Goal: Information Seeking & Learning: Learn about a topic

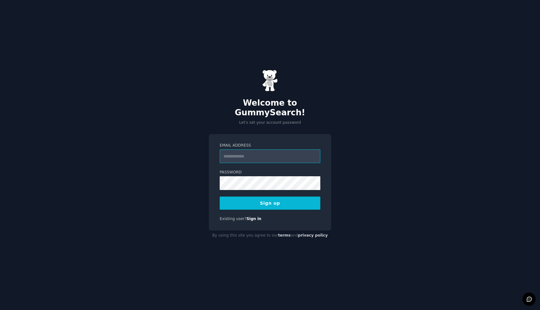
click at [242, 154] on input "Email Address" at bounding box center [270, 156] width 101 height 14
type input "**********"
click at [245, 201] on button "Sign up" at bounding box center [270, 203] width 101 height 13
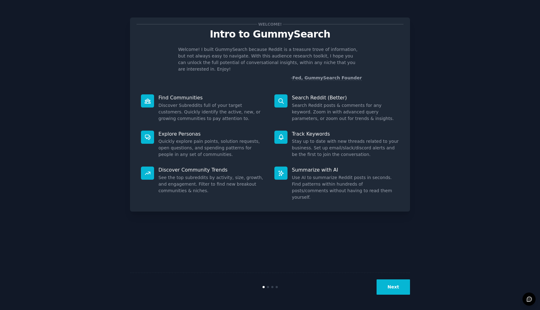
click at [301, 94] on p "Search Reddit (Better)" at bounding box center [345, 97] width 107 height 7
click at [313, 94] on p "Search Reddit (Better)" at bounding box center [345, 97] width 107 height 7
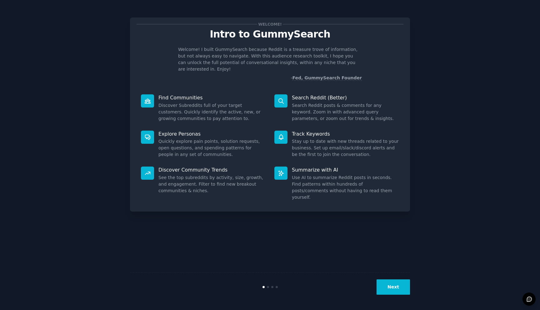
click at [301, 94] on p "Search Reddit (Better)" at bounding box center [345, 97] width 107 height 7
click at [317, 94] on p "Search Reddit (Better)" at bounding box center [345, 97] width 107 height 7
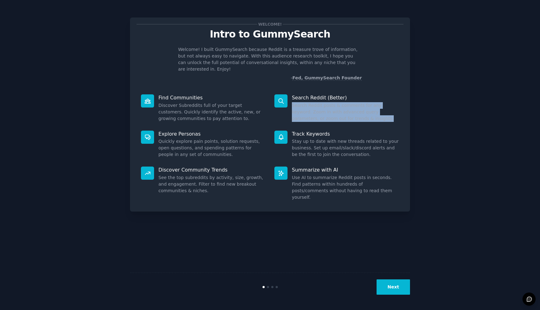
drag, startPoint x: 292, startPoint y: 98, endPoint x: 346, endPoint y: 113, distance: 56.0
click at [346, 113] on dd "Search Reddit posts & comments for any keyword. Zoom in with advanced query par…" at bounding box center [345, 112] width 107 height 20
drag, startPoint x: 346, startPoint y: 113, endPoint x: 291, endPoint y: 98, distance: 56.9
click at [291, 98] on div "Search Reddit (Better) Search Reddit posts & comments for any keyword. Zoom in …" at bounding box center [337, 108] width 134 height 36
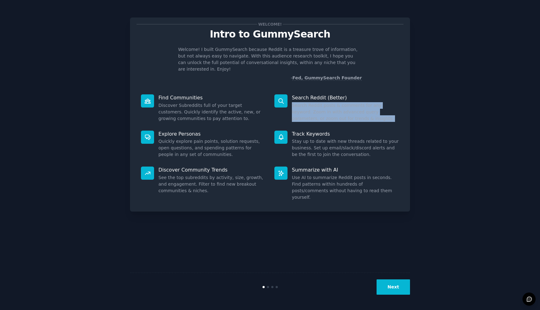
click at [291, 106] on div "Search Reddit (Better) Search Reddit posts & comments for any keyword. Zoom in …" at bounding box center [337, 108] width 134 height 36
drag, startPoint x: 291, startPoint y: 106, endPoint x: 339, endPoint y: 111, distance: 48.4
click at [339, 111] on div "Search Reddit (Better) Search Reddit posts & comments for any keyword. Zoom in …" at bounding box center [337, 108] width 134 height 36
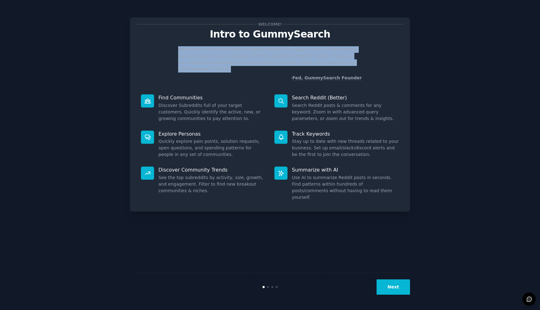
drag, startPoint x: 179, startPoint y: 50, endPoint x: 359, endPoint y: 64, distance: 180.3
click at [359, 64] on p "Welcome! I built GummySearch because Reddit is a treasure trove of information,…" at bounding box center [270, 59] width 184 height 26
click at [198, 64] on p "Welcome! I built GummySearch because Reddit is a treasure trove of information,…" at bounding box center [270, 59] width 184 height 26
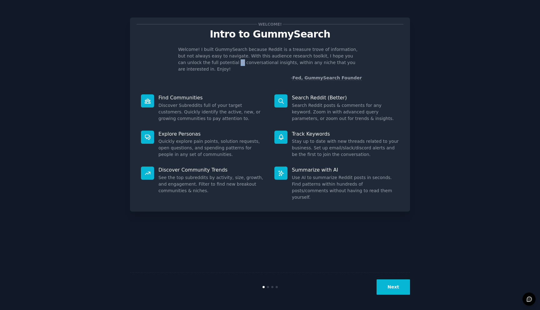
click at [198, 64] on p "Welcome! I built GummySearch because Reddit is a treasure trove of information,…" at bounding box center [270, 59] width 184 height 26
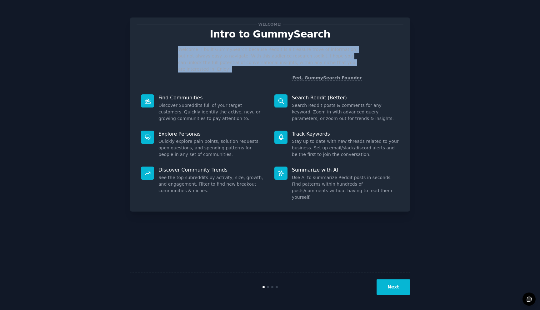
click at [198, 64] on p "Welcome! I built GummySearch because Reddit is a treasure trove of information,…" at bounding box center [270, 59] width 184 height 26
click at [222, 62] on p "Welcome! I built GummySearch because Reddit is a treasure trove of information,…" at bounding box center [270, 59] width 184 height 26
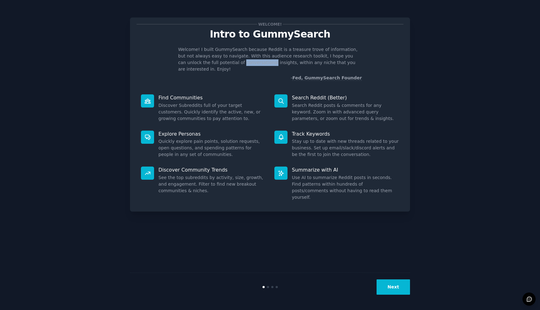
click at [222, 62] on p "Welcome! I built GummySearch because Reddit is a treasure trove of information,…" at bounding box center [270, 59] width 184 height 26
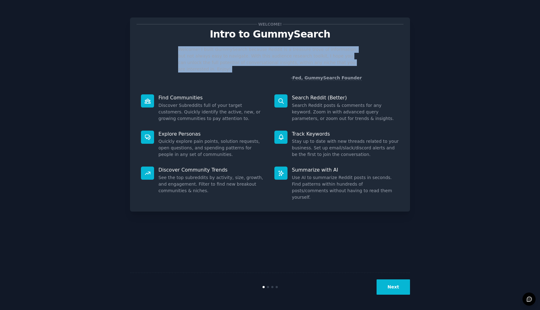
click at [222, 62] on p "Welcome! I built GummySearch because Reddit is a treasure trove of information,…" at bounding box center [270, 59] width 184 height 26
click at [238, 62] on p "Welcome! I built GummySearch because Reddit is a treasure trove of information,…" at bounding box center [270, 59] width 184 height 26
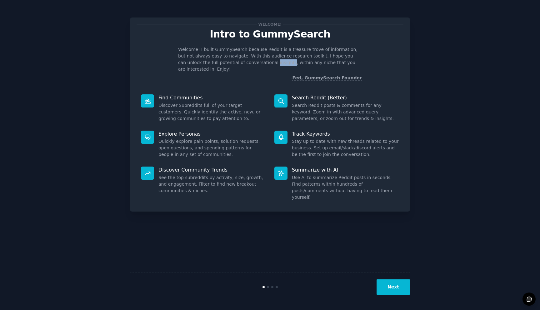
click at [238, 62] on p "Welcome! I built GummySearch because Reddit is a treasure trove of information,…" at bounding box center [270, 59] width 184 height 26
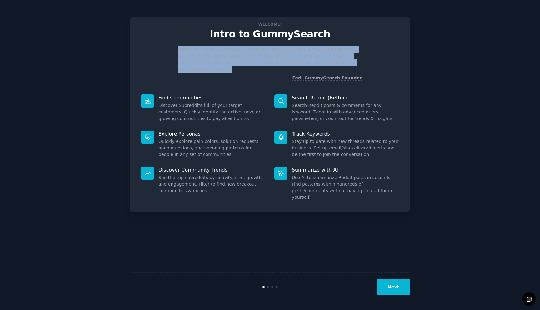
click at [238, 62] on p "Welcome! I built GummySearch because Reddit is a treasure trove of information,…" at bounding box center [270, 59] width 184 height 26
click at [275, 62] on p "Welcome! I built GummySearch because Reddit is a treasure trove of information,…" at bounding box center [270, 59] width 184 height 26
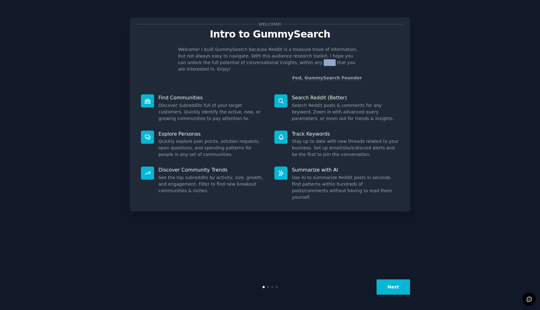
click at [275, 62] on p "Welcome! I built GummySearch because Reddit is a treasure trove of information,…" at bounding box center [270, 59] width 184 height 26
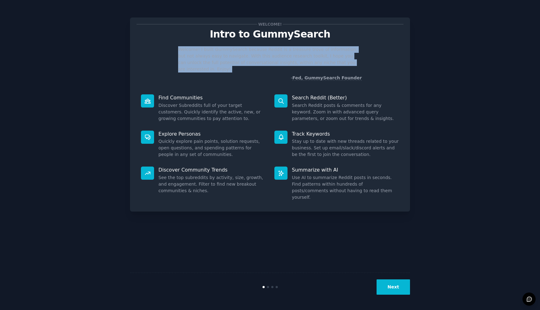
click at [275, 62] on p "Welcome! I built GummySearch because Reddit is a treasure trove of information,…" at bounding box center [270, 59] width 184 height 26
click at [392, 288] on button "Next" at bounding box center [393, 287] width 33 height 15
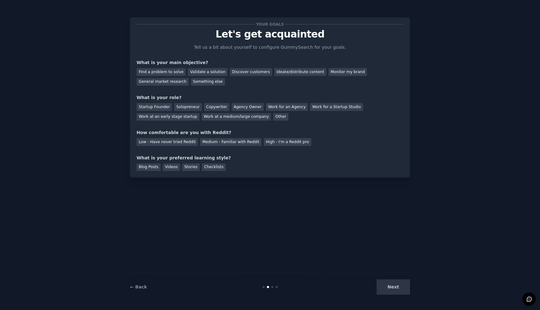
click at [143, 64] on div "What is your main objective?" at bounding box center [270, 62] width 267 height 7
click at [159, 60] on div "What is your main objective?" at bounding box center [270, 62] width 267 height 7
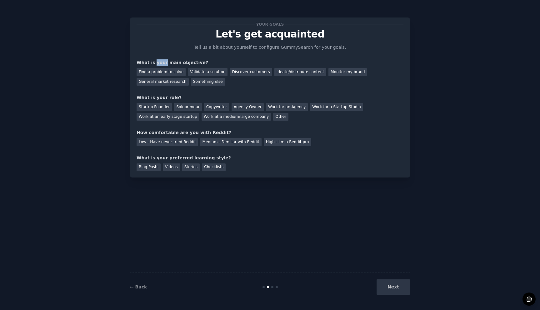
click at [159, 60] on div "What is your main objective?" at bounding box center [270, 62] width 267 height 7
click at [176, 61] on div "What is your main objective?" at bounding box center [270, 62] width 267 height 7
click at [168, 63] on div "What is your main objective?" at bounding box center [270, 62] width 267 height 7
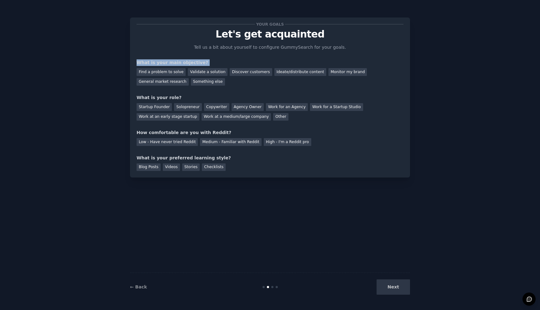
click at [168, 63] on div "What is your main objective?" at bounding box center [270, 62] width 267 height 7
click at [228, 33] on p "Let's get acquainted" at bounding box center [270, 34] width 267 height 11
click at [253, 36] on p "Let's get acquainted" at bounding box center [270, 34] width 267 height 11
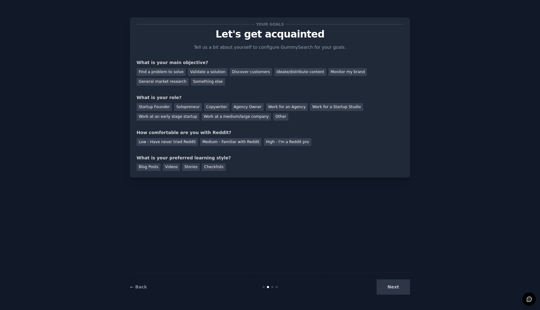
click at [276, 36] on p "Let's get acquainted" at bounding box center [270, 34] width 267 height 11
click at [239, 39] on p "Let's get acquainted" at bounding box center [270, 34] width 267 height 11
click at [254, 36] on p "Let's get acquainted" at bounding box center [270, 34] width 267 height 11
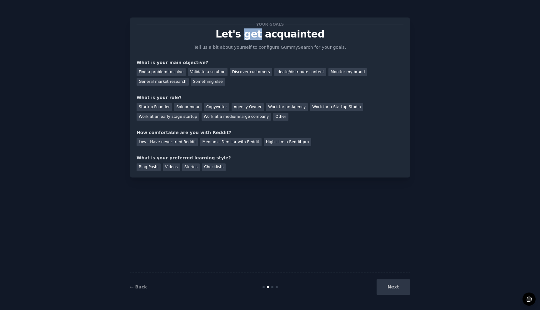
click at [254, 36] on p "Let's get acquainted" at bounding box center [270, 34] width 267 height 11
click at [284, 33] on p "Let's get acquainted" at bounding box center [270, 34] width 267 height 11
click at [250, 37] on p "Let's get acquainted" at bounding box center [270, 34] width 267 height 11
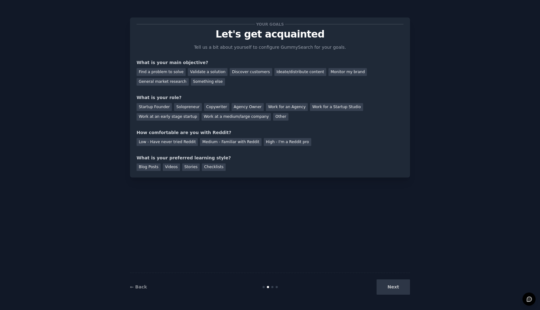
click at [392, 285] on div "Next" at bounding box center [363, 287] width 93 height 15
click at [393, 291] on div "Next" at bounding box center [363, 287] width 93 height 15
click at [157, 65] on div "What is your main objective?" at bounding box center [270, 62] width 267 height 7
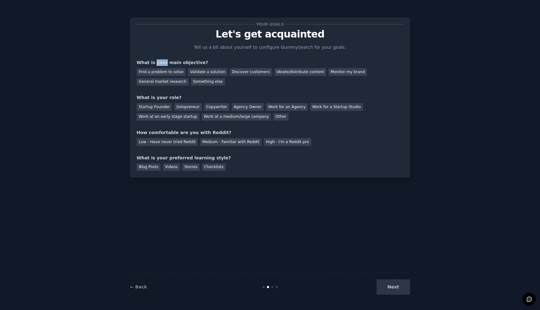
click at [157, 65] on div "What is your main objective?" at bounding box center [270, 62] width 267 height 7
click at [156, 73] on div "Find a problem to solve" at bounding box center [161, 72] width 49 height 8
click at [240, 118] on div "Work at a medium/large company" at bounding box center [236, 117] width 69 height 8
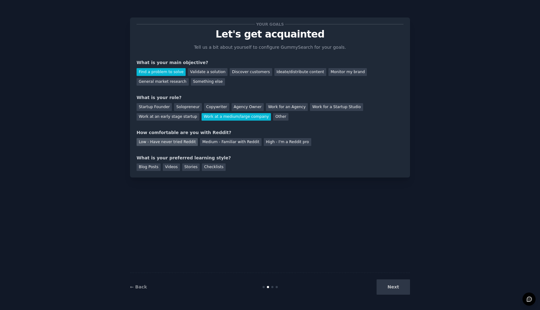
click at [186, 142] on div "Low - Have never tried Reddit" at bounding box center [167, 142] width 61 height 8
click at [147, 170] on div "Blog Posts" at bounding box center [149, 168] width 24 height 8
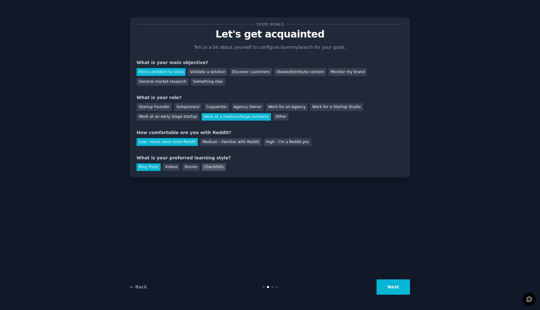
click at [212, 165] on div "Checklists" at bounding box center [214, 168] width 24 height 8
click at [152, 168] on div "Blog Posts" at bounding box center [149, 168] width 24 height 8
click at [392, 288] on button "Next" at bounding box center [393, 287] width 33 height 15
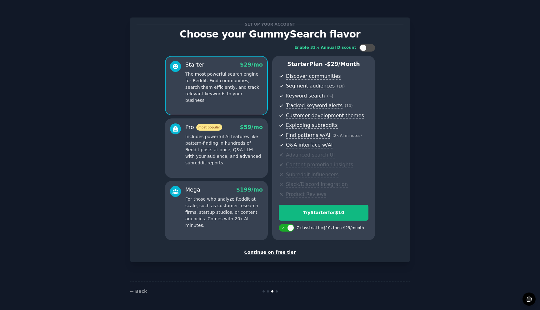
click at [224, 73] on p "The most powerful search engine for Reddit. Find communities, search them effic…" at bounding box center [224, 87] width 78 height 33
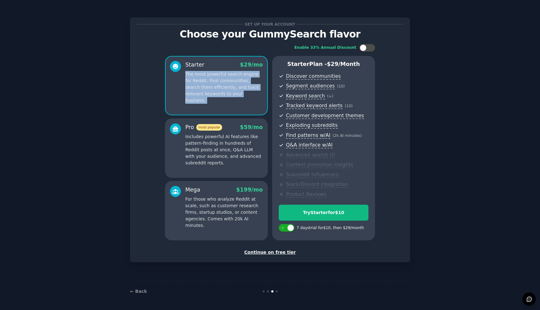
click at [224, 73] on p "The most powerful search engine for Reddit. Find communities, search them effic…" at bounding box center [224, 87] width 78 height 33
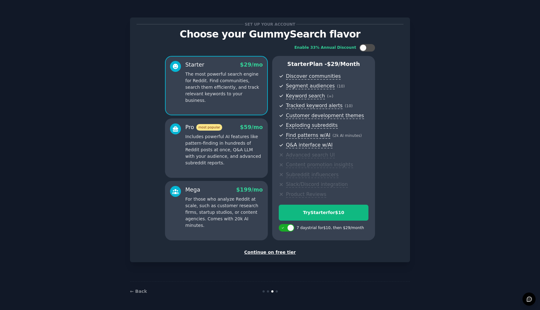
click at [194, 81] on p "The most powerful search engine for Reddit. Find communities, search them effic…" at bounding box center [224, 87] width 78 height 33
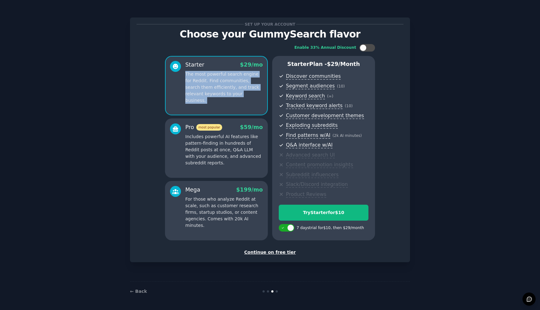
click at [194, 81] on p "The most powerful search engine for Reddit. Find communities, search them effic…" at bounding box center [224, 87] width 78 height 33
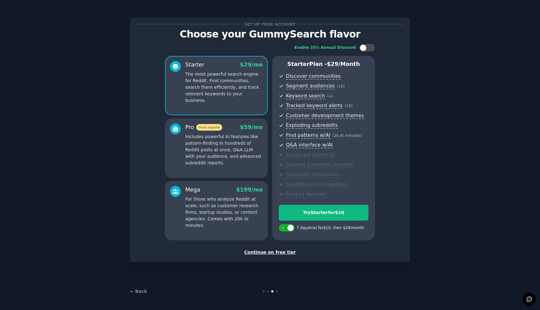
click at [192, 89] on p "The most powerful search engine for Reddit. Find communities, search them effic…" at bounding box center [224, 87] width 78 height 33
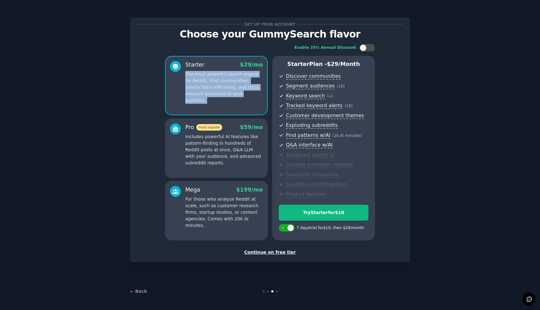
click at [192, 89] on p "The most powerful search engine for Reddit. Find communities, search them effic…" at bounding box center [224, 87] width 78 height 33
click at [216, 89] on p "The most powerful search engine for Reddit. Find communities, search them effic…" at bounding box center [224, 87] width 78 height 33
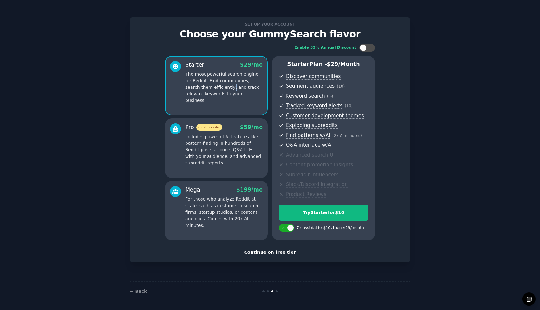
click at [216, 89] on p "The most powerful search engine for Reddit. Find communities, search them effic…" at bounding box center [224, 87] width 78 height 33
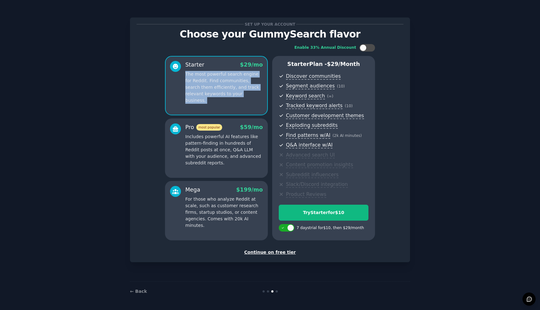
click at [216, 89] on p "The most powerful search engine for Reddit. Find communities, search them effic…" at bounding box center [224, 87] width 78 height 33
click at [203, 95] on p "The most powerful search engine for Reddit. Find communities, search them effic…" at bounding box center [224, 87] width 78 height 33
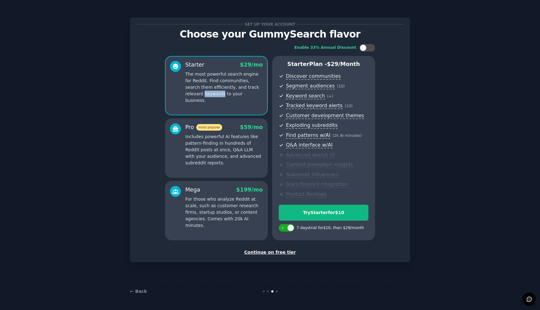
click at [203, 95] on p "The most powerful search engine for Reddit. Find communities, search them effic…" at bounding box center [224, 87] width 78 height 33
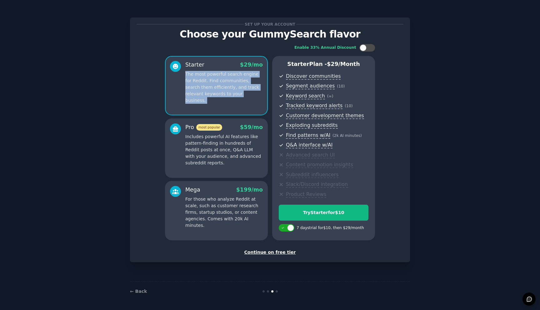
click at [203, 95] on p "The most powerful search engine for Reddit. Find communities, search them effic…" at bounding box center [224, 87] width 78 height 33
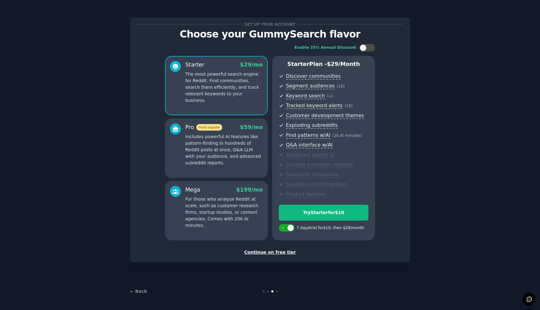
click at [220, 94] on p "The most powerful search engine for Reddit. Find communities, search them effic…" at bounding box center [224, 87] width 78 height 33
click at [203, 145] on p "Includes powerful AI features like pattern-finding in hundreds of Reddit posts …" at bounding box center [224, 150] width 78 height 33
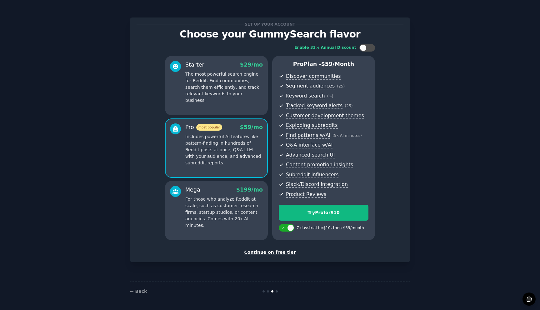
click at [264, 255] on div "Continue on free tier" at bounding box center [270, 252] width 267 height 7
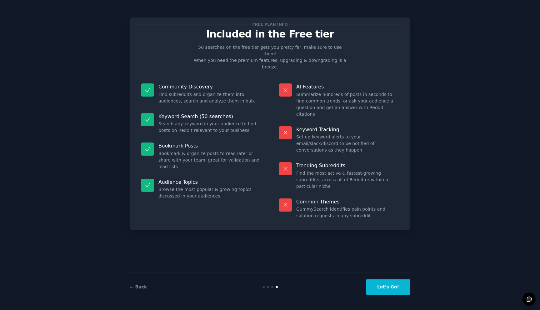
click at [387, 292] on button "Let's Go!" at bounding box center [388, 287] width 44 height 15
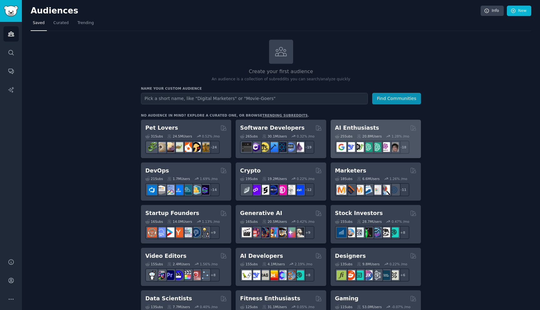
click at [360, 132] on div "25 Sub s 20.8M Users 1.28 % /mo + 18" at bounding box center [376, 143] width 82 height 22
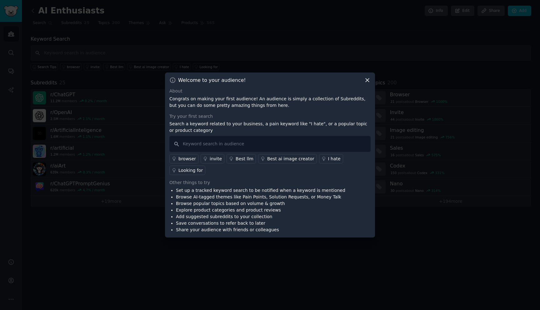
click at [369, 82] on icon at bounding box center [367, 80] width 3 height 3
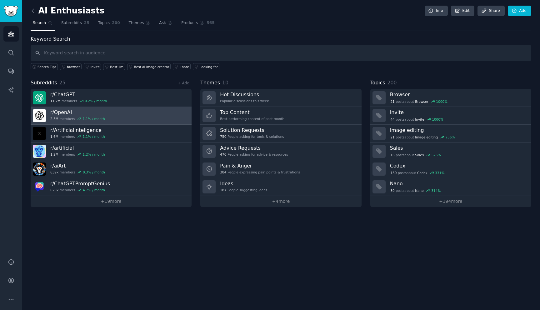
click at [60, 113] on h3 "r/ OpenAI" at bounding box center [77, 112] width 55 height 7
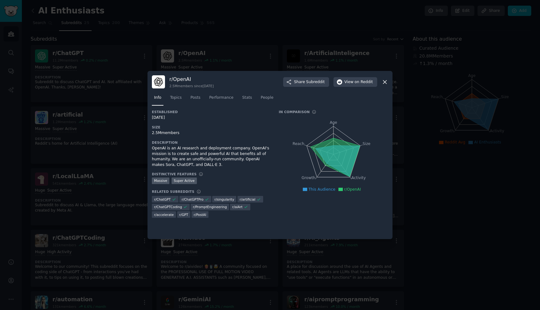
click at [384, 83] on icon at bounding box center [384, 81] width 3 height 3
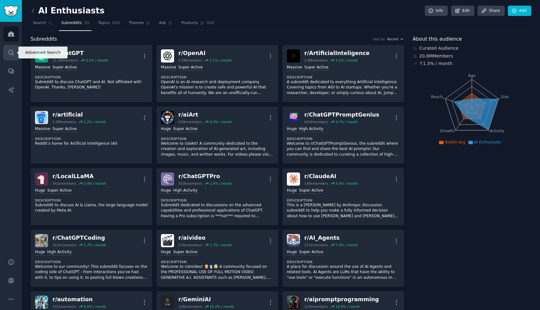
click at [11, 54] on icon "Sidebar" at bounding box center [11, 52] width 7 height 7
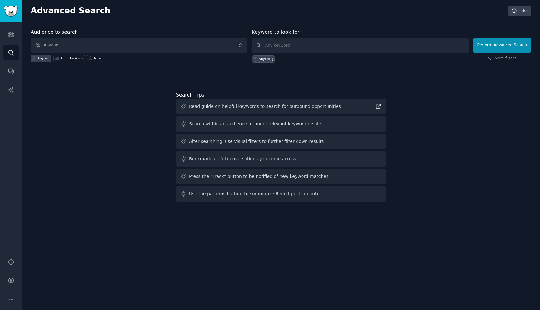
click at [178, 60] on div "Anyone AI Enthusiasts New" at bounding box center [139, 57] width 217 height 9
click at [11, 33] on icon "Sidebar" at bounding box center [11, 34] width 6 height 4
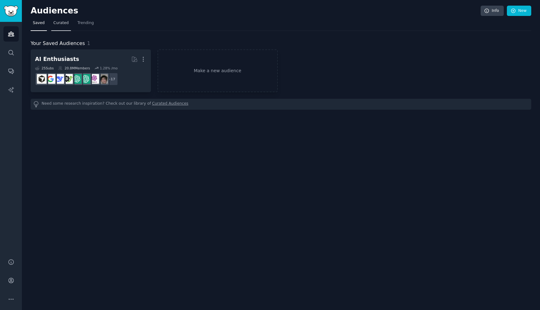
click at [64, 24] on span "Curated" at bounding box center [60, 23] width 15 height 6
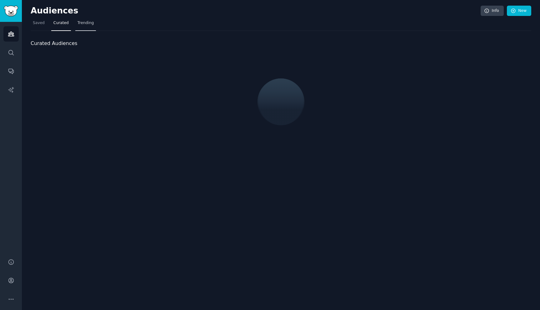
click at [89, 24] on span "Trending" at bounding box center [86, 23] width 16 height 6
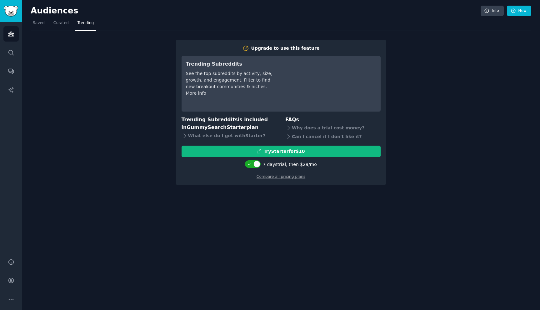
click at [60, 84] on div "Upgrade to use this feature Trending Subreddits See the top subreddits by activ…" at bounding box center [281, 108] width 501 height 154
click at [40, 23] on span "Saved" at bounding box center [39, 23] width 12 height 6
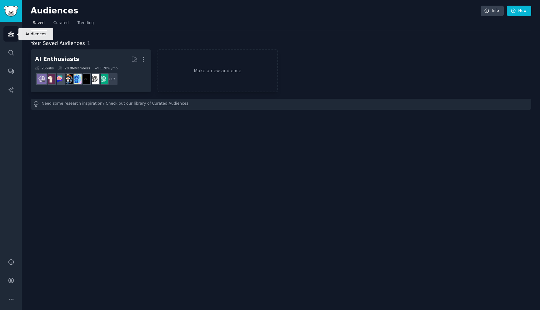
click at [10, 37] on link "Audiences" at bounding box center [10, 33] width 15 height 15
click at [10, 34] on icon "Sidebar" at bounding box center [11, 34] width 6 height 4
